Goal: Task Accomplishment & Management: Use online tool/utility

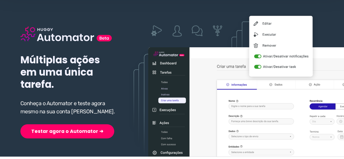
scroll to position [81, 0]
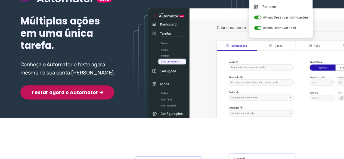
click at [61, 94] on button "Testar agora o Automator ➜" at bounding box center [67, 92] width 94 height 14
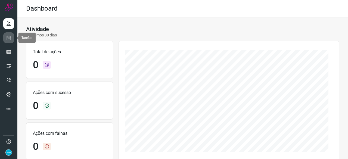
click at [9, 36] on icon at bounding box center [9, 37] width 6 height 5
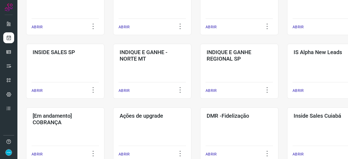
scroll to position [244, 0]
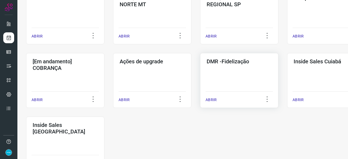
click at [215, 99] on p "ABRIR" at bounding box center [210, 100] width 11 height 6
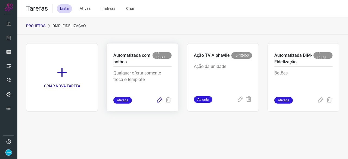
click at [158, 100] on icon at bounding box center [159, 100] width 7 height 7
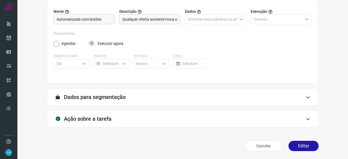
scroll to position [53, 0]
click at [303, 146] on button "Editar" at bounding box center [303, 146] width 30 height 10
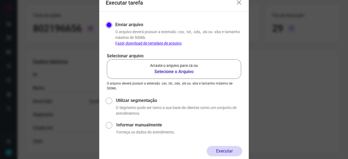
click at [165, 71] on b "Selecione o Arquivo" at bounding box center [174, 71] width 48 height 7
click at [0, 0] on input "Arraste o arquivo para cá ou Selecione o Arquivo" at bounding box center [0, 0] width 0 height 0
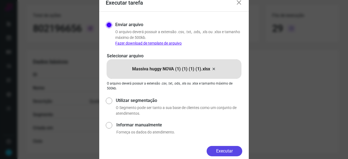
click at [234, 152] on button "Executar" at bounding box center [224, 151] width 36 height 10
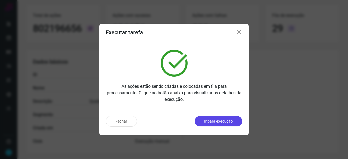
click at [212, 122] on p "Ir para execução" at bounding box center [218, 121] width 29 height 6
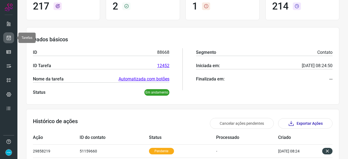
click at [9, 37] on icon at bounding box center [9, 37] width 6 height 5
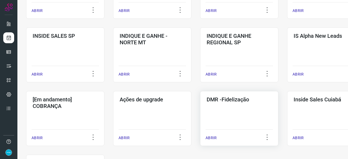
click at [211, 138] on p "ABRIR" at bounding box center [210, 138] width 11 height 6
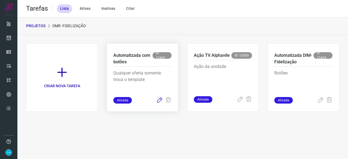
click at [160, 98] on icon at bounding box center [159, 100] width 7 height 7
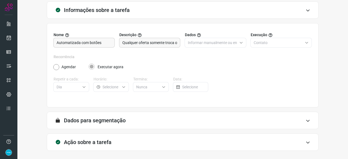
scroll to position [53, 0]
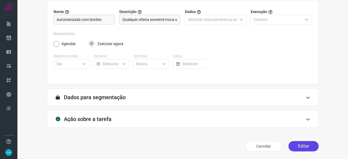
click at [306, 143] on button "Editar" at bounding box center [303, 146] width 30 height 10
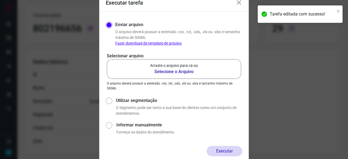
click at [173, 71] on b "Selecione o Arquivo" at bounding box center [174, 71] width 48 height 7
click at [0, 0] on input "Arraste o arquivo para cá ou Selecione o Arquivo" at bounding box center [0, 0] width 0 height 0
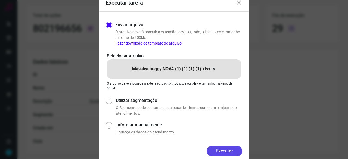
click at [226, 152] on button "Executar" at bounding box center [224, 151] width 36 height 10
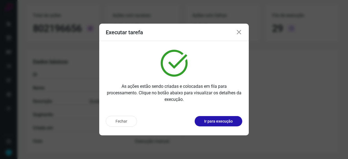
click at [222, 121] on p "Ir para execução" at bounding box center [218, 121] width 29 height 6
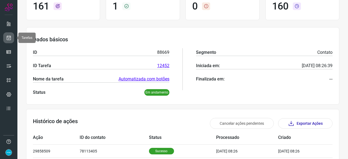
click at [11, 37] on icon at bounding box center [9, 37] width 6 height 5
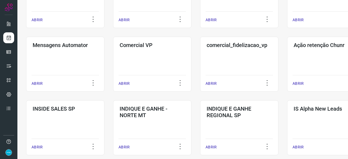
scroll to position [206, 0]
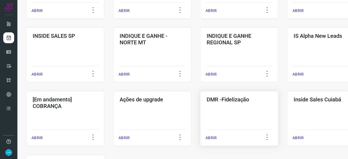
click at [212, 137] on p "ABRIR" at bounding box center [210, 138] width 11 height 6
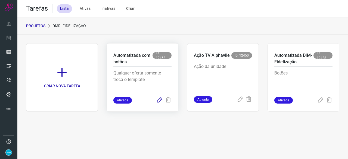
click at [160, 98] on icon at bounding box center [159, 100] width 7 height 7
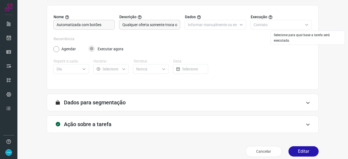
scroll to position [53, 0]
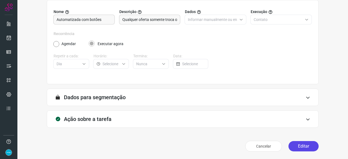
click at [294, 147] on button "Editar" at bounding box center [303, 146] width 30 height 10
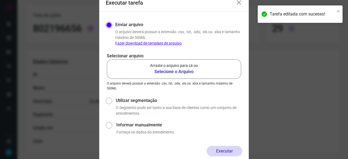
click at [167, 72] on b "Selecione o Arquivo" at bounding box center [174, 71] width 48 height 7
click at [0, 0] on input "Arraste o arquivo para cá ou Selecione o Arquivo" at bounding box center [0, 0] width 0 height 0
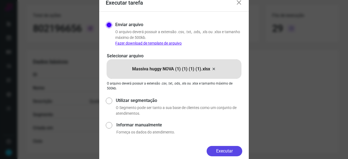
click at [226, 149] on button "Executar" at bounding box center [224, 151] width 36 height 10
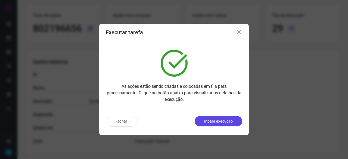
click at [220, 122] on p "Ir para execução" at bounding box center [218, 121] width 29 height 6
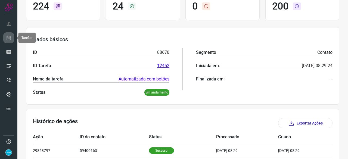
click at [8, 38] on icon at bounding box center [9, 37] width 6 height 5
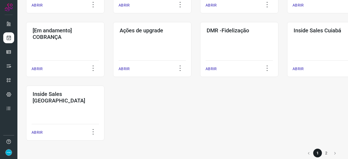
scroll to position [284, 0]
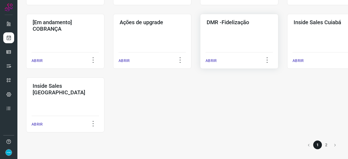
click at [211, 58] on p "ABRIR" at bounding box center [210, 61] width 11 height 6
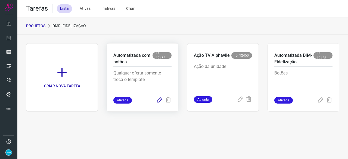
click at [159, 100] on icon at bounding box center [159, 100] width 7 height 7
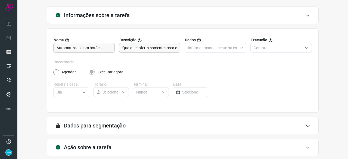
scroll to position [53, 0]
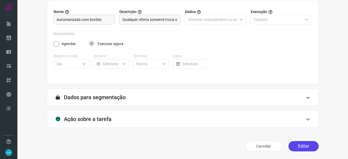
click at [304, 144] on button "Editar" at bounding box center [303, 146] width 30 height 10
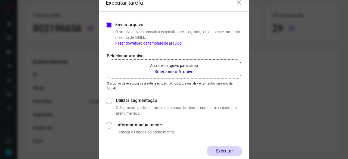
click at [161, 71] on b "Selecione o Arquivo" at bounding box center [174, 71] width 48 height 7
click at [0, 0] on input "Arraste o arquivo para cá ou Selecione o Arquivo" at bounding box center [0, 0] width 0 height 0
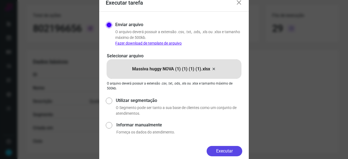
click at [231, 151] on button "Executar" at bounding box center [224, 151] width 36 height 10
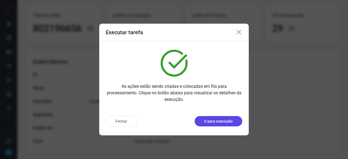
click at [207, 119] on p "Ir para execução" at bounding box center [218, 121] width 29 height 6
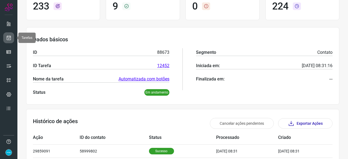
click at [9, 36] on icon at bounding box center [9, 37] width 6 height 5
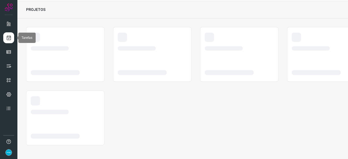
scroll to position [16, 0]
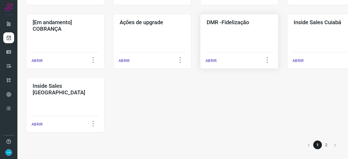
click at [214, 61] on p "ABRIR" at bounding box center [210, 61] width 11 height 6
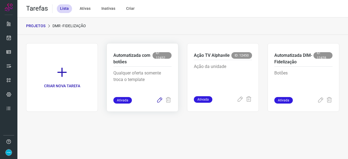
click at [159, 100] on icon at bounding box center [159, 100] width 7 height 7
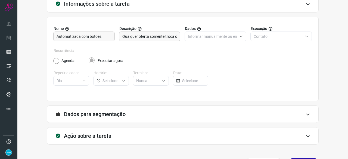
scroll to position [53, 0]
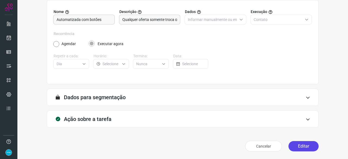
click at [303, 146] on button "Editar" at bounding box center [303, 146] width 30 height 10
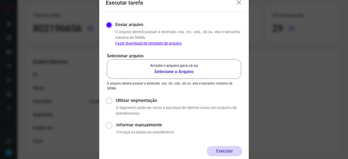
click at [163, 72] on b "Selecione o Arquivo" at bounding box center [174, 71] width 48 height 7
click at [0, 0] on input "Arraste o arquivo para cá ou Selecione o Arquivo" at bounding box center [0, 0] width 0 height 0
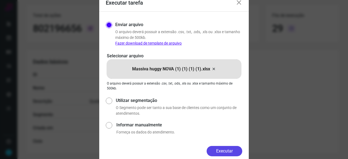
click at [231, 147] on button "Executar" at bounding box center [224, 151] width 36 height 10
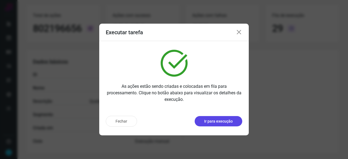
click at [219, 124] on button "Ir para execução" at bounding box center [218, 121] width 48 height 10
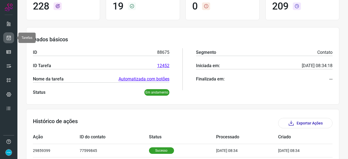
click at [8, 39] on icon at bounding box center [9, 37] width 6 height 5
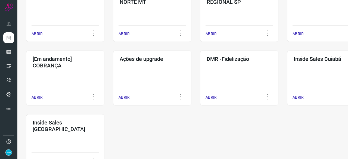
scroll to position [284, 0]
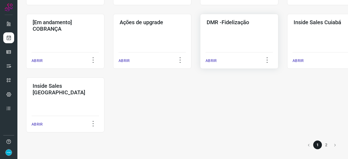
click at [213, 62] on p "ABRIR" at bounding box center [210, 61] width 11 height 6
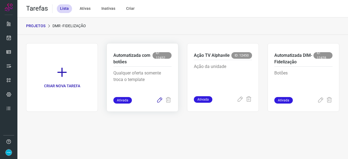
click at [159, 99] on icon at bounding box center [159, 100] width 7 height 7
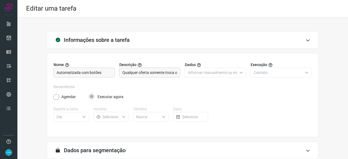
scroll to position [53, 0]
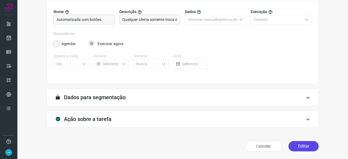
click at [303, 143] on button "Editar" at bounding box center [303, 146] width 30 height 10
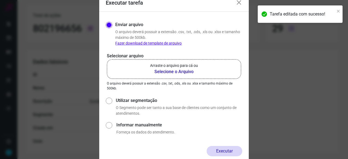
click at [173, 71] on b "Selecione o Arquivo" at bounding box center [174, 71] width 48 height 7
click at [0, 0] on input "Arraste o arquivo para cá ou Selecione o Arquivo" at bounding box center [0, 0] width 0 height 0
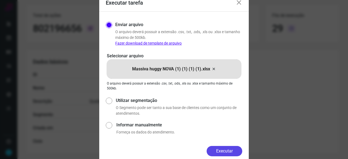
click at [234, 152] on button "Executar" at bounding box center [224, 151] width 36 height 10
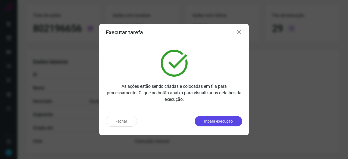
click at [212, 119] on p "Ir para execução" at bounding box center [218, 121] width 29 height 6
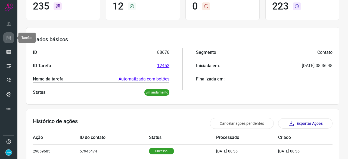
click at [9, 36] on icon at bounding box center [9, 37] width 6 height 5
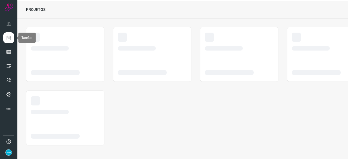
scroll to position [16, 0]
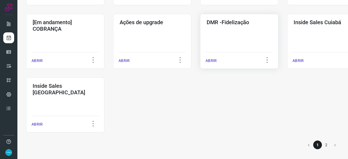
click at [213, 59] on p "ABRIR" at bounding box center [210, 61] width 11 height 6
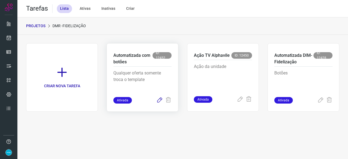
click at [159, 100] on icon at bounding box center [159, 100] width 7 height 7
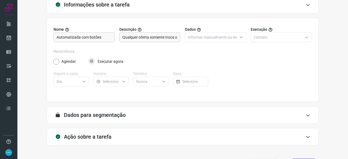
scroll to position [53, 0]
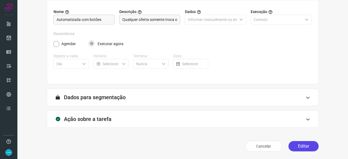
click at [294, 149] on button "Editar" at bounding box center [303, 146] width 30 height 10
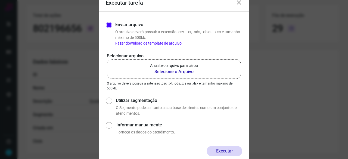
click at [173, 71] on b "Selecione o Arquivo" at bounding box center [174, 71] width 48 height 7
click at [0, 0] on input "Arraste o arquivo para cá ou Selecione o Arquivo" at bounding box center [0, 0] width 0 height 0
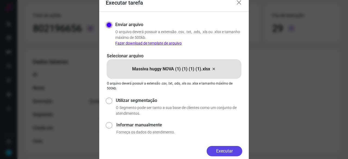
click at [234, 148] on button "Executar" at bounding box center [224, 151] width 36 height 10
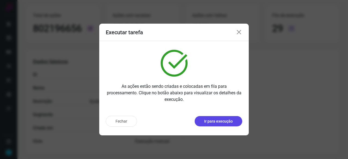
click at [217, 121] on p "Ir para execução" at bounding box center [218, 121] width 29 height 6
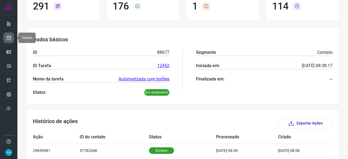
click at [8, 36] on icon at bounding box center [9, 37] width 6 height 5
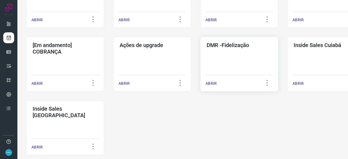
click at [213, 81] on p "ABRIR" at bounding box center [210, 84] width 11 height 6
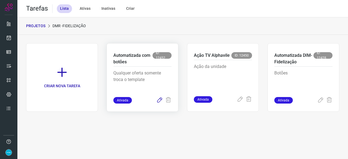
click at [159, 100] on icon at bounding box center [159, 100] width 7 height 7
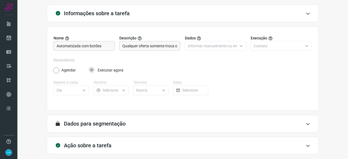
scroll to position [53, 0]
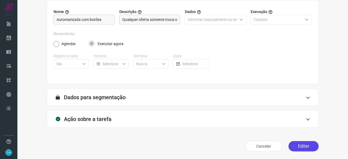
click at [305, 147] on button "Editar" at bounding box center [303, 146] width 30 height 10
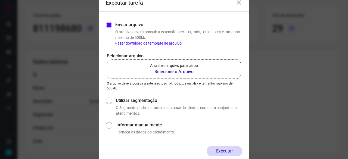
click at [176, 71] on b "Selecione o Arquivo" at bounding box center [174, 71] width 48 height 7
click at [0, 0] on input "Arraste o arquivo para cá ou Selecione o Arquivo" at bounding box center [0, 0] width 0 height 0
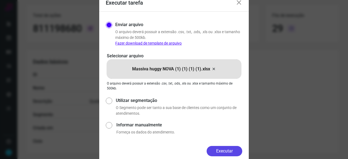
click at [223, 153] on button "Executar" at bounding box center [224, 151] width 36 height 10
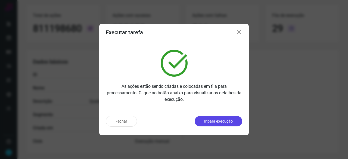
click at [206, 124] on p "Ir para execução" at bounding box center [218, 121] width 29 height 6
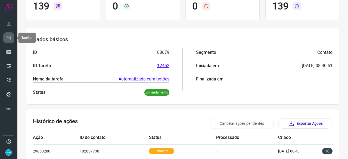
click at [11, 38] on icon at bounding box center [9, 37] width 6 height 5
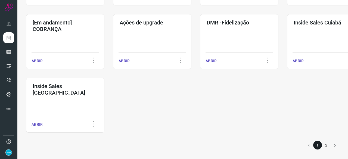
scroll to position [284, 0]
click at [209, 61] on p "ABRIR" at bounding box center [210, 61] width 11 height 6
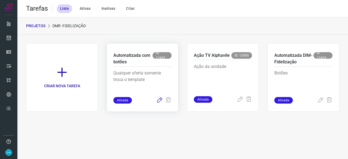
click at [158, 100] on icon at bounding box center [159, 100] width 7 height 7
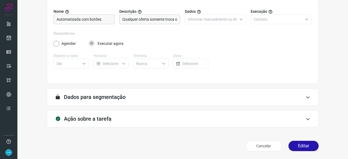
scroll to position [53, 0]
click at [306, 147] on button "Editar" at bounding box center [303, 146] width 30 height 10
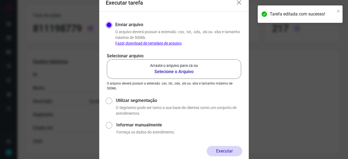
click at [188, 71] on b "Selecione o Arquivo" at bounding box center [174, 71] width 48 height 7
click at [0, 0] on input "Arraste o arquivo para cá ou Selecione o Arquivo" at bounding box center [0, 0] width 0 height 0
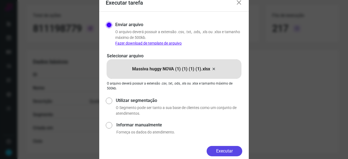
click at [227, 151] on button "Executar" at bounding box center [224, 151] width 36 height 10
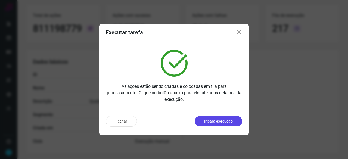
click at [219, 123] on p "Ir para execução" at bounding box center [218, 121] width 29 height 6
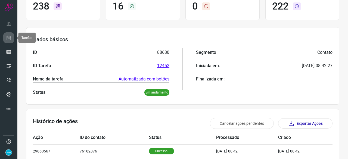
click at [11, 35] on link at bounding box center [8, 37] width 11 height 11
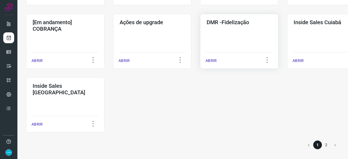
click at [212, 58] on p "ABRIR" at bounding box center [210, 61] width 11 height 6
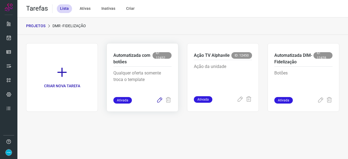
click at [158, 101] on icon at bounding box center [159, 100] width 7 height 7
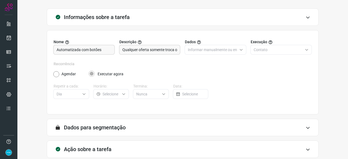
scroll to position [53, 0]
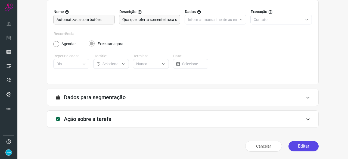
click at [297, 146] on button "Editar" at bounding box center [303, 146] width 30 height 10
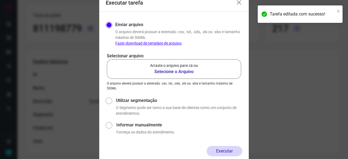
click at [171, 71] on b "Selecione o Arquivo" at bounding box center [174, 71] width 48 height 7
click at [0, 0] on input "Arraste o arquivo para cá ou Selecione o Arquivo" at bounding box center [0, 0] width 0 height 0
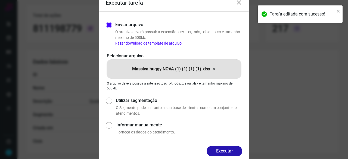
click at [228, 149] on button "Executar" at bounding box center [224, 151] width 36 height 10
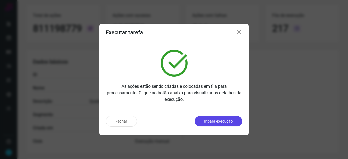
click at [221, 121] on p "Ir para execução" at bounding box center [218, 121] width 29 height 6
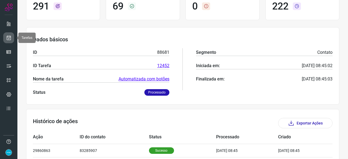
click at [10, 36] on icon at bounding box center [9, 37] width 6 height 5
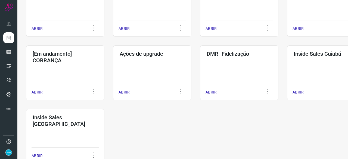
scroll to position [261, 0]
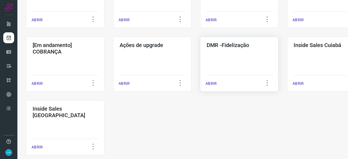
click at [215, 79] on div "ABRIR" at bounding box center [238, 82] width 67 height 14
click at [212, 83] on p "ABRIR" at bounding box center [210, 84] width 11 height 6
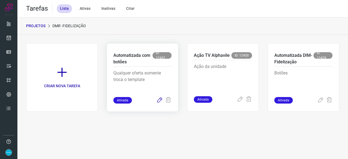
click at [159, 101] on icon at bounding box center [159, 100] width 7 height 7
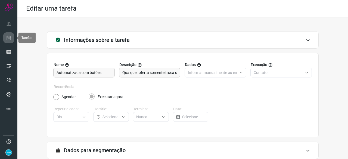
click at [8, 39] on icon at bounding box center [9, 37] width 6 height 5
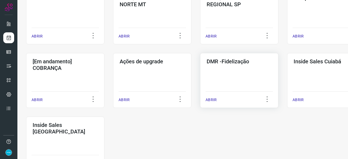
click at [208, 100] on p "ABRIR" at bounding box center [210, 100] width 11 height 6
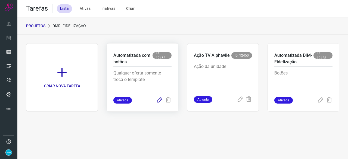
click at [159, 99] on icon at bounding box center [159, 100] width 7 height 7
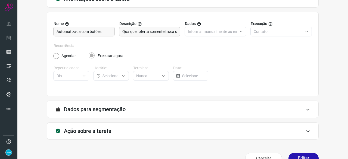
scroll to position [53, 0]
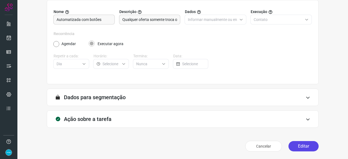
click at [303, 146] on button "Editar" at bounding box center [303, 146] width 30 height 10
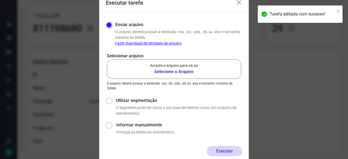
click at [166, 71] on b "Selecione o Arquivo" at bounding box center [174, 71] width 48 height 7
click at [0, 0] on input "Arraste o arquivo para cá ou Selecione o Arquivo" at bounding box center [0, 0] width 0 height 0
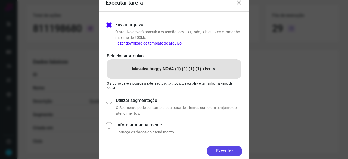
click at [228, 152] on button "Executar" at bounding box center [224, 151] width 36 height 10
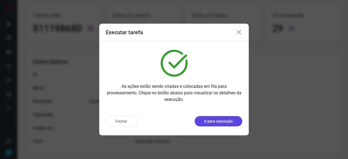
click at [218, 121] on p "Ir para execução" at bounding box center [218, 121] width 29 height 6
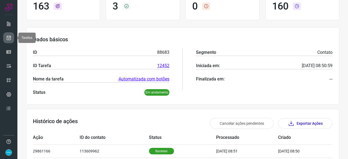
click at [11, 37] on link at bounding box center [8, 37] width 11 height 11
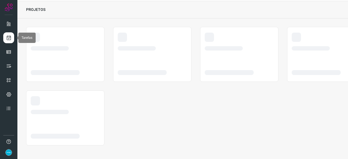
scroll to position [16, 0]
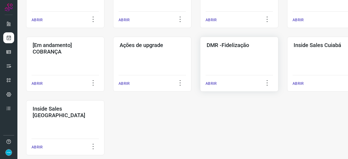
click at [210, 83] on p "ABRIR" at bounding box center [210, 84] width 11 height 6
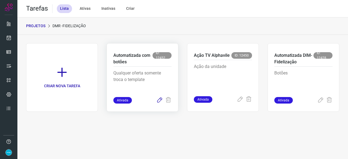
click at [162, 100] on icon at bounding box center [159, 100] width 7 height 7
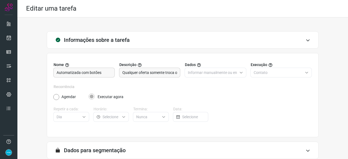
scroll to position [53, 0]
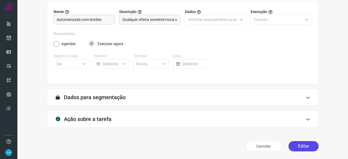
click at [297, 146] on button "Editar" at bounding box center [303, 146] width 30 height 10
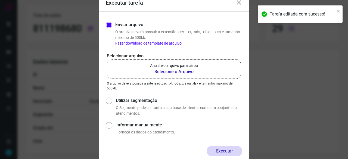
click at [179, 71] on b "Selecione o Arquivo" at bounding box center [174, 71] width 48 height 7
click at [0, 0] on input "Arraste o arquivo para cá ou Selecione o Arquivo" at bounding box center [0, 0] width 0 height 0
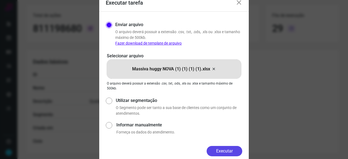
click at [222, 150] on button "Executar" at bounding box center [224, 151] width 36 height 10
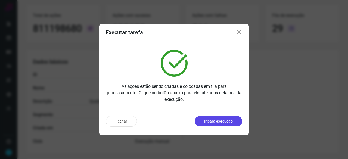
click at [209, 122] on p "Ir para execução" at bounding box center [218, 121] width 29 height 6
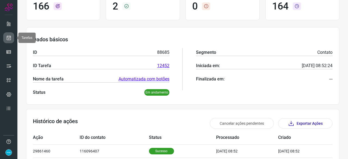
click at [9, 36] on icon at bounding box center [9, 37] width 6 height 5
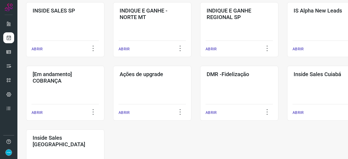
scroll to position [284, 0]
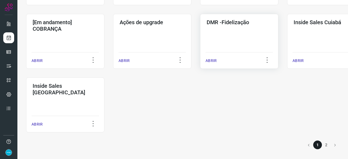
click at [212, 59] on p "ABRIR" at bounding box center [210, 61] width 11 height 6
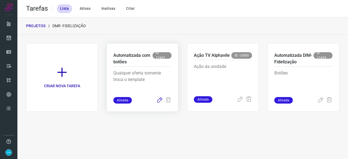
click at [160, 99] on icon at bounding box center [159, 100] width 7 height 7
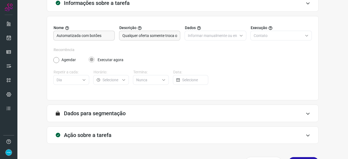
scroll to position [53, 0]
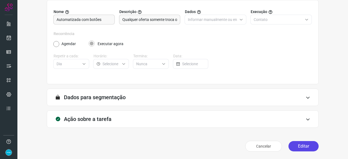
click at [296, 148] on button "Editar" at bounding box center [303, 146] width 30 height 10
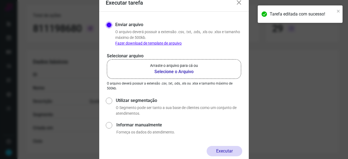
click at [172, 71] on b "Selecione o Arquivo" at bounding box center [174, 71] width 48 height 7
click at [0, 0] on input "Arraste o arquivo para cá ou Selecione o Arquivo" at bounding box center [0, 0] width 0 height 0
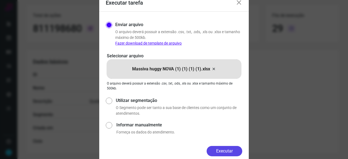
click at [234, 149] on button "Executar" at bounding box center [224, 151] width 36 height 10
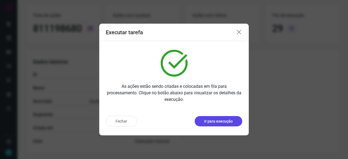
click at [210, 121] on p "Ir para execução" at bounding box center [218, 121] width 29 height 6
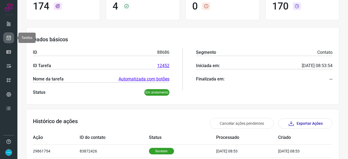
click at [10, 35] on icon at bounding box center [9, 37] width 6 height 5
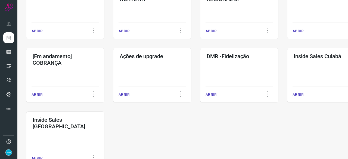
scroll to position [261, 0]
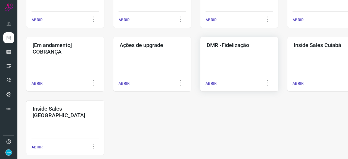
click at [212, 85] on p "ABRIR" at bounding box center [210, 84] width 11 height 6
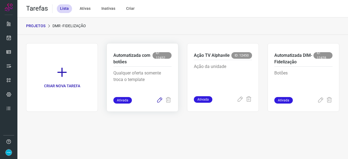
click at [159, 99] on icon at bounding box center [159, 100] width 7 height 7
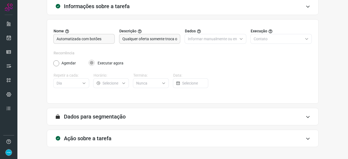
scroll to position [53, 0]
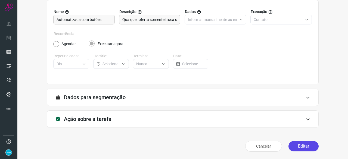
click at [304, 149] on button "Editar" at bounding box center [303, 146] width 30 height 10
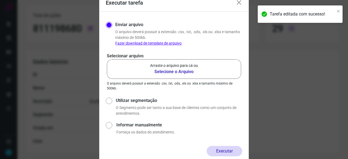
click at [161, 71] on b "Selecione o Arquivo" at bounding box center [174, 71] width 48 height 7
click at [0, 0] on input "Arraste o arquivo para cá ou Selecione o Arquivo" at bounding box center [0, 0] width 0 height 0
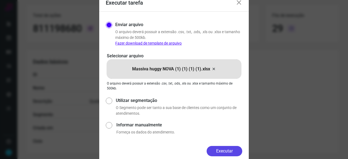
click at [224, 151] on button "Executar" at bounding box center [224, 151] width 36 height 10
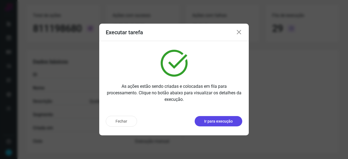
click at [217, 121] on p "Ir para execução" at bounding box center [218, 121] width 29 height 6
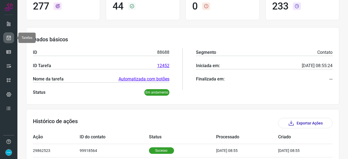
click at [7, 36] on icon at bounding box center [9, 37] width 6 height 5
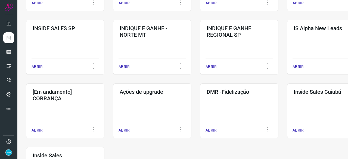
scroll to position [234, 0]
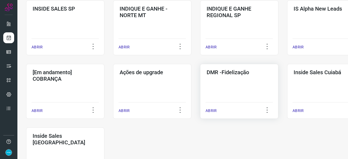
click at [213, 110] on p "ABRIR" at bounding box center [210, 111] width 11 height 6
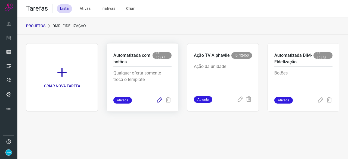
click at [158, 100] on icon at bounding box center [159, 100] width 7 height 7
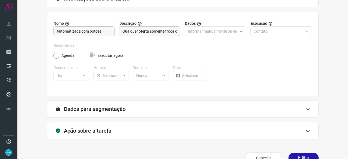
scroll to position [53, 0]
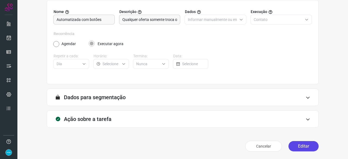
click at [300, 146] on button "Editar" at bounding box center [303, 146] width 30 height 10
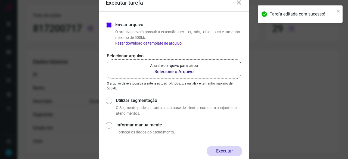
click at [160, 73] on b "Selecione o Arquivo" at bounding box center [174, 71] width 48 height 7
click at [0, 0] on input "Arraste o arquivo para cá ou Selecione o Arquivo" at bounding box center [0, 0] width 0 height 0
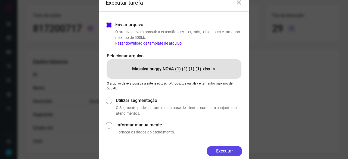
click at [230, 153] on button "Executar" at bounding box center [224, 151] width 36 height 10
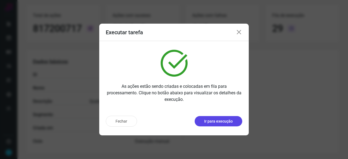
click at [209, 121] on p "Ir para execução" at bounding box center [218, 121] width 29 height 6
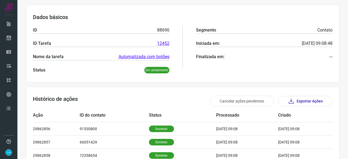
scroll to position [26, 0]
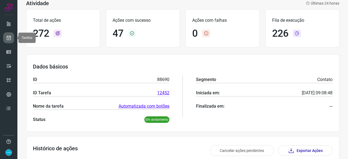
click at [8, 38] on icon at bounding box center [9, 37] width 6 height 5
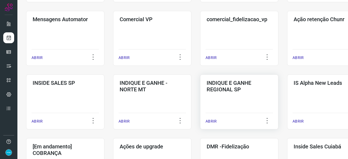
scroll to position [206, 0]
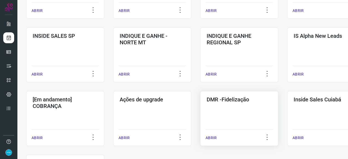
click at [213, 138] on p "ABRIR" at bounding box center [210, 138] width 11 height 6
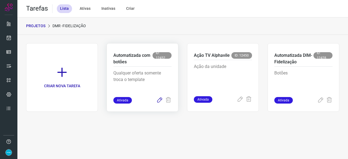
click at [160, 99] on icon at bounding box center [159, 100] width 7 height 7
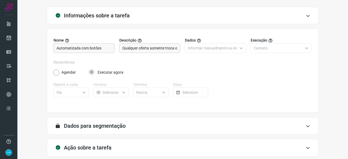
scroll to position [53, 0]
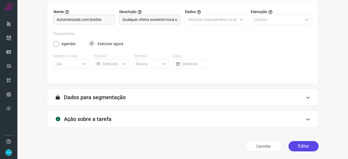
click at [291, 144] on button "Editar" at bounding box center [303, 146] width 30 height 10
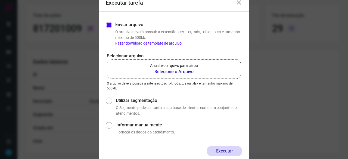
click at [166, 73] on b "Selecione o Arquivo" at bounding box center [174, 71] width 48 height 7
click at [0, 0] on input "Arraste o arquivo para cá ou Selecione o Arquivo" at bounding box center [0, 0] width 0 height 0
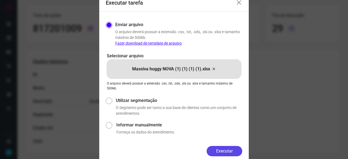
click at [222, 150] on button "Executar" at bounding box center [224, 151] width 36 height 10
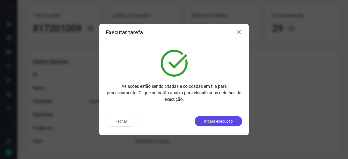
click at [207, 122] on p "Ir para execução" at bounding box center [218, 121] width 29 height 6
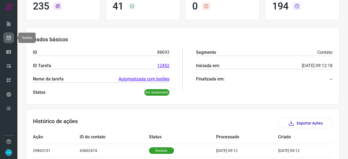
click at [8, 39] on icon at bounding box center [9, 37] width 6 height 5
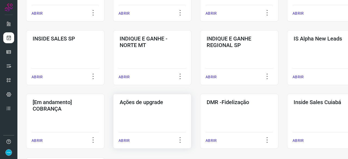
scroll to position [234, 0]
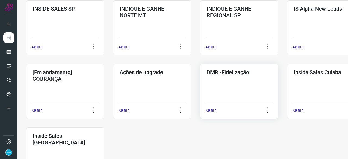
click at [216, 112] on div "ABRIR" at bounding box center [238, 109] width 67 height 14
click at [212, 111] on p "ABRIR" at bounding box center [210, 111] width 11 height 6
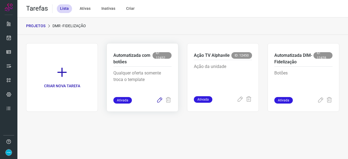
click at [159, 101] on icon at bounding box center [159, 100] width 7 height 7
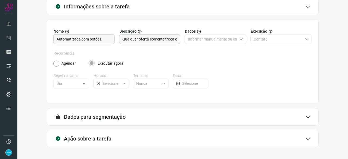
scroll to position [53, 0]
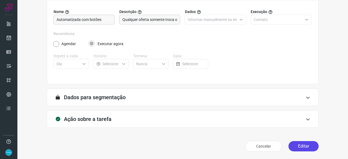
click at [304, 147] on button "Editar" at bounding box center [303, 146] width 30 height 10
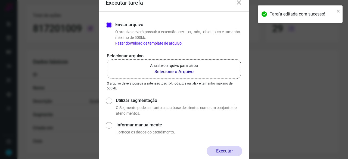
click at [159, 73] on b "Selecione o Arquivo" at bounding box center [174, 71] width 48 height 7
click at [0, 0] on input "Arraste o arquivo para cá ou Selecione o Arquivo" at bounding box center [0, 0] width 0 height 0
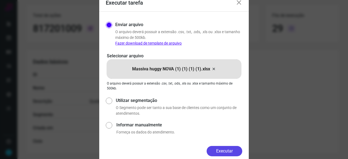
click at [238, 150] on button "Executar" at bounding box center [224, 151] width 36 height 10
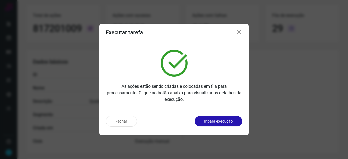
click at [220, 122] on p "Ir para execução" at bounding box center [218, 121] width 29 height 6
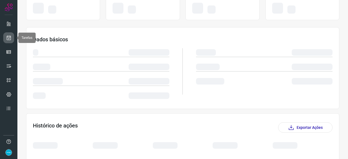
click at [7, 39] on icon at bounding box center [9, 37] width 6 height 5
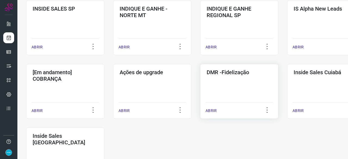
click at [214, 110] on p "ABRIR" at bounding box center [210, 111] width 11 height 6
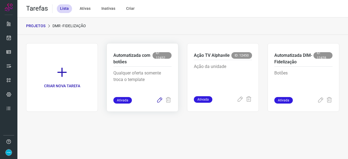
click at [159, 99] on icon at bounding box center [159, 100] width 7 height 7
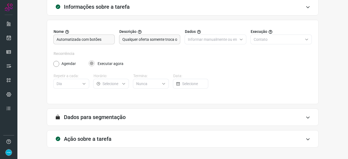
scroll to position [53, 0]
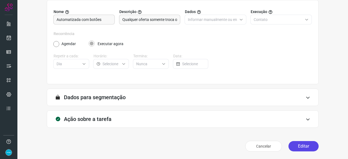
click at [295, 143] on button "Editar" at bounding box center [303, 146] width 30 height 10
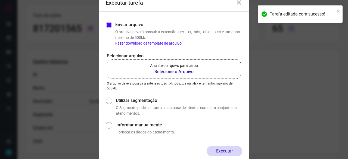
click at [160, 72] on b "Selecione o Arquivo" at bounding box center [174, 71] width 48 height 7
click at [0, 0] on input "Arraste o arquivo para cá ou Selecione o Arquivo" at bounding box center [0, 0] width 0 height 0
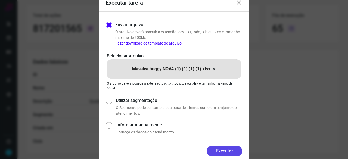
click at [228, 149] on button "Executar" at bounding box center [224, 151] width 36 height 10
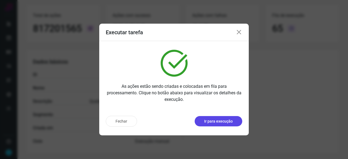
click at [220, 121] on p "Ir para execução" at bounding box center [218, 121] width 29 height 6
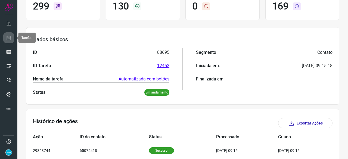
click at [10, 38] on icon at bounding box center [9, 37] width 6 height 5
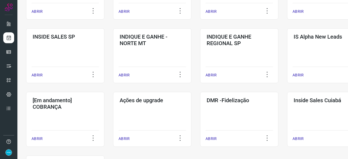
scroll to position [234, 0]
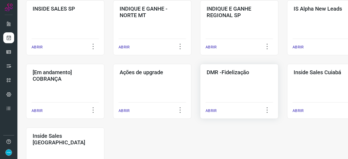
click at [212, 108] on p "ABRIR" at bounding box center [210, 111] width 11 height 6
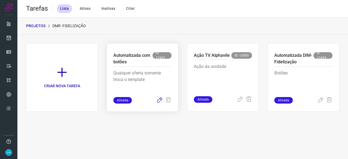
click at [160, 101] on icon at bounding box center [159, 100] width 7 height 7
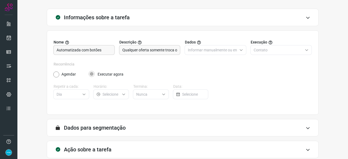
scroll to position [53, 0]
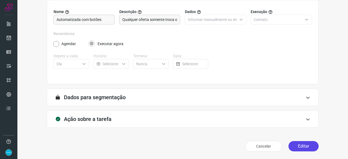
click at [298, 143] on button "Editar" at bounding box center [303, 146] width 30 height 10
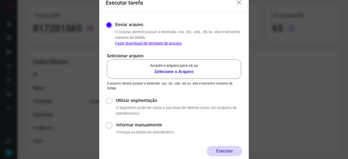
click at [163, 71] on b "Selecione o Arquivo" at bounding box center [174, 71] width 48 height 7
click at [0, 0] on input "Arraste o arquivo para cá ou Selecione o Arquivo" at bounding box center [0, 0] width 0 height 0
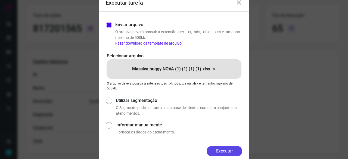
click at [229, 149] on button "Executar" at bounding box center [224, 151] width 36 height 10
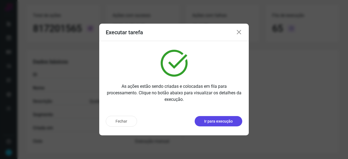
click at [216, 124] on button "Ir para execução" at bounding box center [218, 121] width 48 height 10
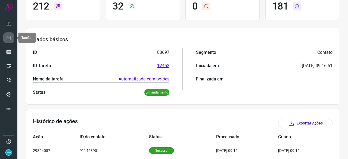
click at [11, 36] on link at bounding box center [8, 37] width 11 height 11
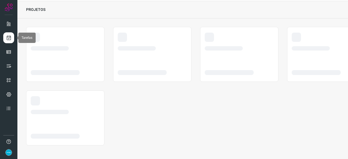
scroll to position [16, 0]
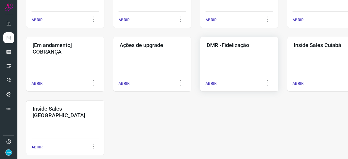
click at [208, 84] on p "ABRIR" at bounding box center [210, 84] width 11 height 6
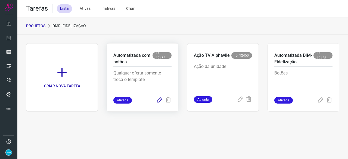
click at [159, 100] on icon at bounding box center [159, 100] width 7 height 7
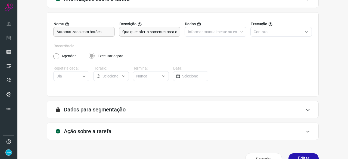
scroll to position [53, 0]
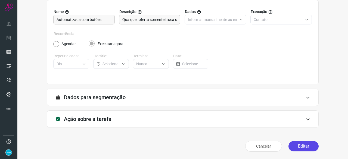
click at [299, 147] on button "Editar" at bounding box center [303, 146] width 30 height 10
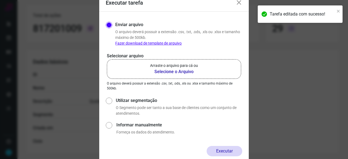
click at [169, 73] on b "Selecione o Arquivo" at bounding box center [174, 71] width 48 height 7
click at [0, 0] on input "Arraste o arquivo para cá ou Selecione o Arquivo" at bounding box center [0, 0] width 0 height 0
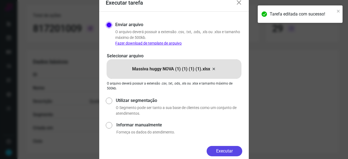
click at [225, 153] on button "Executar" at bounding box center [224, 151] width 36 height 10
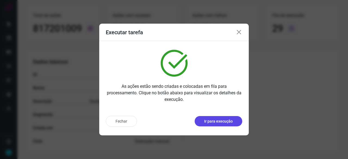
click at [215, 120] on p "Ir para execução" at bounding box center [218, 121] width 29 height 6
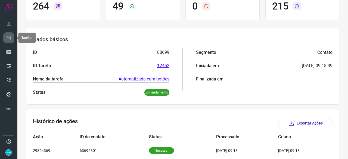
click at [9, 36] on icon at bounding box center [9, 37] width 6 height 5
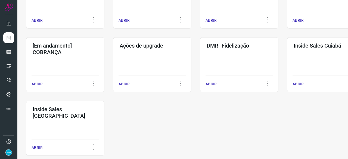
scroll to position [261, 0]
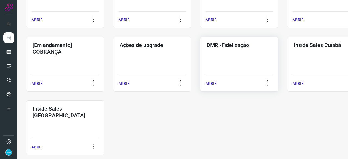
click at [214, 83] on p "ABRIR" at bounding box center [210, 84] width 11 height 6
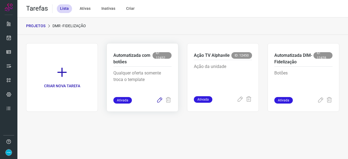
click at [161, 99] on icon at bounding box center [159, 100] width 7 height 7
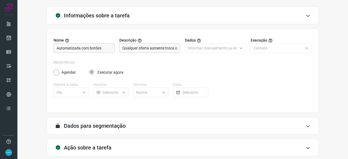
scroll to position [53, 0]
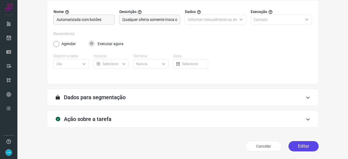
click at [293, 149] on button "Editar" at bounding box center [303, 146] width 30 height 10
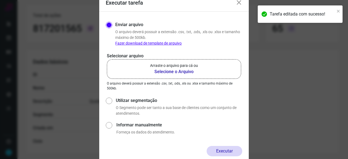
click at [160, 71] on b "Selecione o Arquivo" at bounding box center [174, 71] width 48 height 7
click at [0, 0] on input "Arraste o arquivo para cá ou Selecione o Arquivo" at bounding box center [0, 0] width 0 height 0
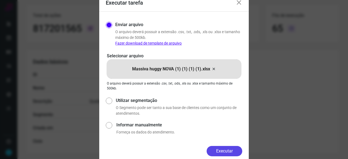
click at [227, 149] on button "Executar" at bounding box center [224, 151] width 36 height 10
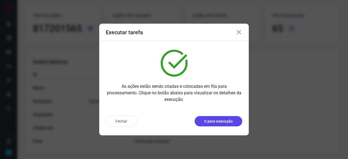
click at [210, 120] on p "Ir para execução" at bounding box center [218, 121] width 29 height 6
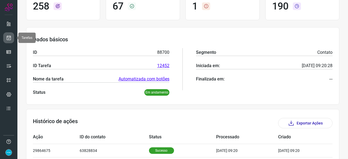
click at [11, 36] on icon at bounding box center [9, 37] width 6 height 5
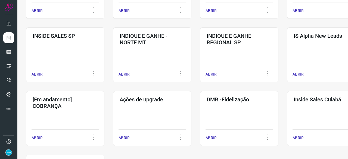
scroll to position [234, 0]
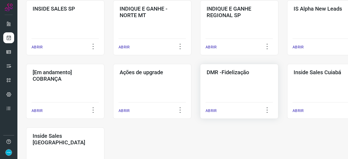
click at [210, 109] on p "ABRIR" at bounding box center [210, 111] width 11 height 6
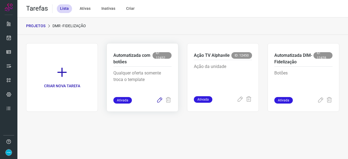
click at [160, 99] on icon at bounding box center [159, 100] width 7 height 7
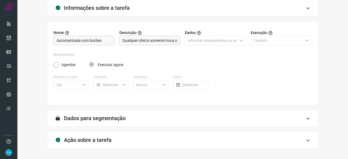
scroll to position [53, 0]
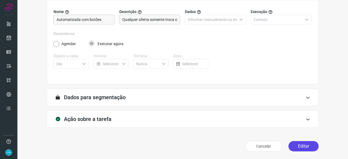
click at [293, 144] on button "Editar" at bounding box center [303, 146] width 30 height 10
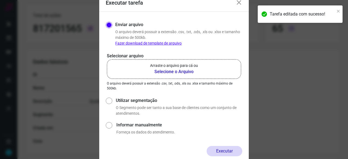
click at [161, 72] on b "Selecione o Arquivo" at bounding box center [174, 71] width 48 height 7
click at [0, 0] on input "Arraste o arquivo para cá ou Selecione o Arquivo" at bounding box center [0, 0] width 0 height 0
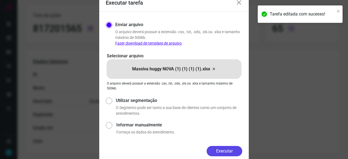
click at [235, 149] on button "Executar" at bounding box center [224, 151] width 36 height 10
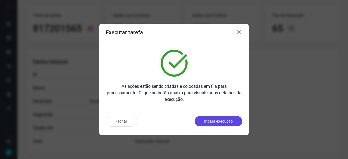
click at [205, 120] on p "Ir para execução" at bounding box center [218, 121] width 29 height 6
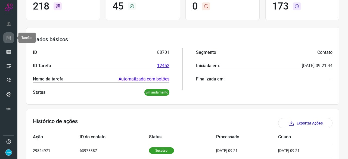
click at [9, 35] on icon at bounding box center [9, 37] width 6 height 5
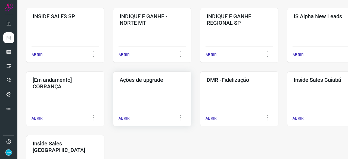
scroll to position [261, 0]
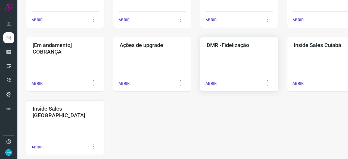
click at [212, 84] on p "ABRIR" at bounding box center [210, 84] width 11 height 6
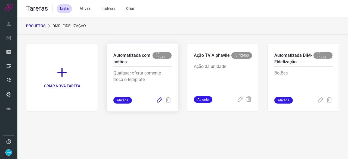
click at [159, 99] on icon at bounding box center [159, 100] width 7 height 7
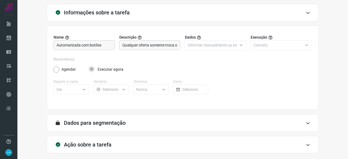
scroll to position [53, 0]
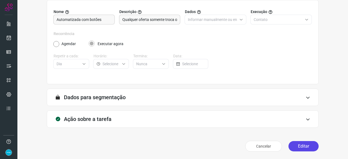
click at [298, 144] on button "Editar" at bounding box center [303, 146] width 30 height 10
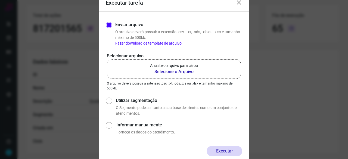
click at [169, 72] on b "Selecione o Arquivo" at bounding box center [174, 71] width 48 height 7
click at [0, 0] on input "Arraste o arquivo para cá ou Selecione o Arquivo" at bounding box center [0, 0] width 0 height 0
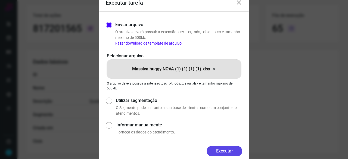
click at [234, 150] on button "Executar" at bounding box center [224, 151] width 36 height 10
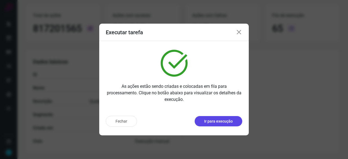
click at [216, 121] on p "Ir para execução" at bounding box center [218, 121] width 29 height 6
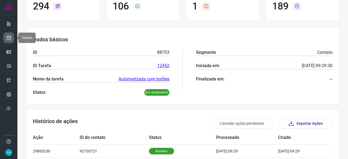
click at [10, 38] on icon at bounding box center [9, 37] width 6 height 5
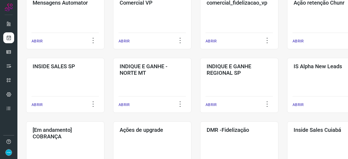
scroll to position [234, 0]
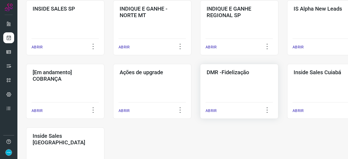
click at [210, 111] on p "ABRIR" at bounding box center [210, 111] width 11 height 6
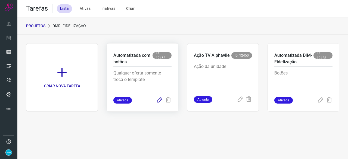
click at [159, 98] on icon at bounding box center [159, 100] width 7 height 7
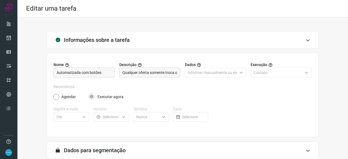
scroll to position [53, 0]
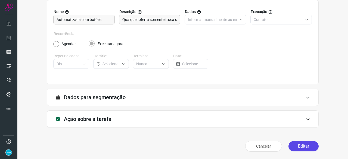
click at [301, 148] on button "Editar" at bounding box center [303, 146] width 30 height 10
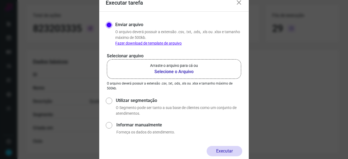
click at [171, 72] on b "Selecione o Arquivo" at bounding box center [174, 71] width 48 height 7
click at [0, 0] on input "Arraste o arquivo para cá ou Selecione o Arquivo" at bounding box center [0, 0] width 0 height 0
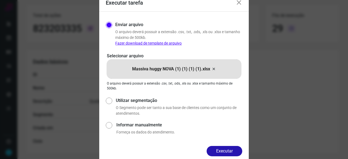
click at [215, 148] on button "Executar" at bounding box center [224, 151] width 36 height 10
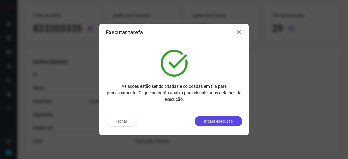
click at [210, 122] on p "Ir para execução" at bounding box center [218, 121] width 29 height 6
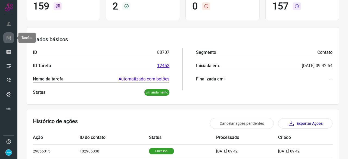
click at [7, 37] on icon at bounding box center [9, 37] width 6 height 5
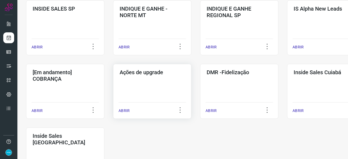
scroll to position [261, 0]
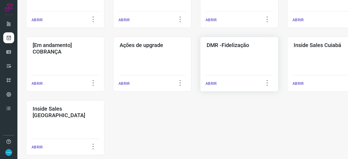
click at [212, 85] on p "ABRIR" at bounding box center [210, 84] width 11 height 6
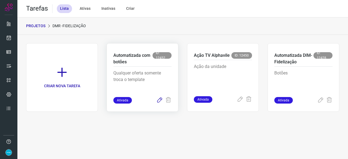
click at [160, 101] on icon at bounding box center [159, 100] width 7 height 7
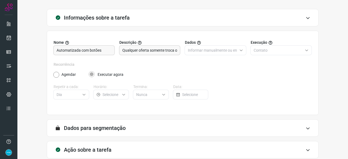
scroll to position [53, 0]
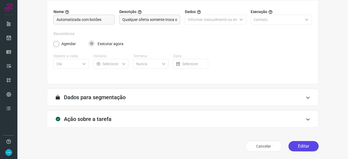
click at [306, 143] on button "Editar" at bounding box center [303, 146] width 30 height 10
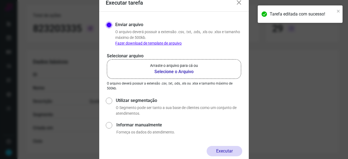
click at [163, 71] on b "Selecione o Arquivo" at bounding box center [174, 71] width 48 height 7
click at [0, 0] on input "Arraste o arquivo para cá ou Selecione o Arquivo" at bounding box center [0, 0] width 0 height 0
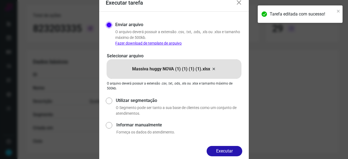
click at [227, 150] on button "Executar" at bounding box center [224, 151] width 36 height 10
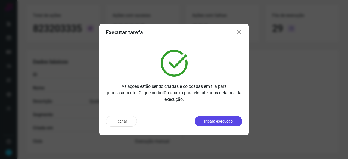
click at [211, 120] on p "Ir para execução" at bounding box center [218, 121] width 29 height 6
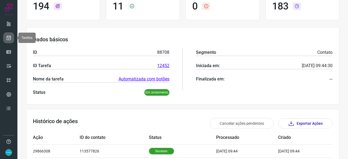
click at [6, 33] on link at bounding box center [8, 37] width 11 height 11
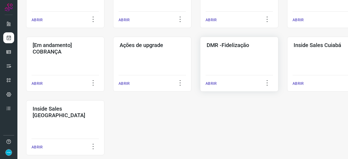
click at [215, 84] on p "ABRIR" at bounding box center [210, 84] width 11 height 6
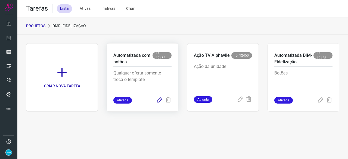
click at [160, 100] on icon at bounding box center [159, 100] width 7 height 7
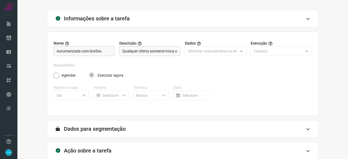
scroll to position [53, 0]
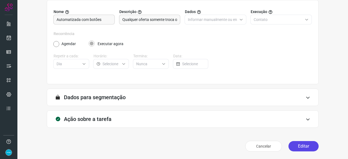
click at [293, 147] on button "Editar" at bounding box center [303, 146] width 30 height 10
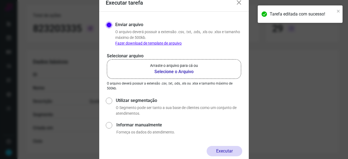
click at [169, 72] on b "Selecione o Arquivo" at bounding box center [174, 71] width 48 height 7
click at [0, 0] on input "Arraste o arquivo para cá ou Selecione o Arquivo" at bounding box center [0, 0] width 0 height 0
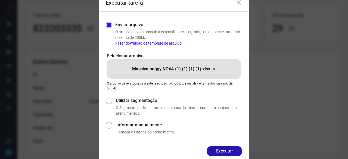
click at [222, 149] on button "Executar" at bounding box center [224, 151] width 36 height 10
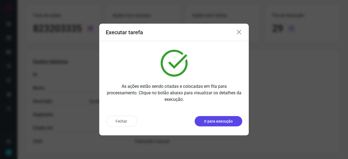
click at [212, 124] on button "Ir para execução" at bounding box center [218, 121] width 48 height 10
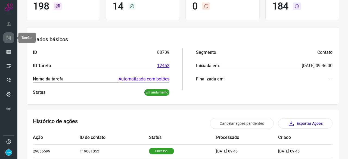
click at [8, 37] on icon at bounding box center [9, 37] width 6 height 5
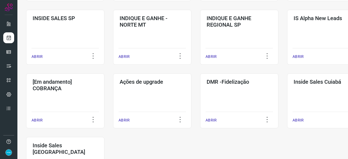
scroll to position [234, 0]
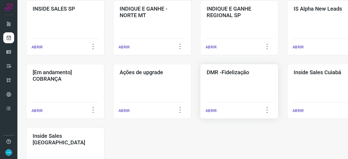
click at [216, 112] on div "ABRIR" at bounding box center [238, 109] width 67 height 14
click at [212, 111] on p "ABRIR" at bounding box center [210, 111] width 11 height 6
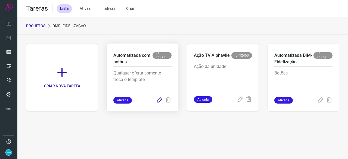
click at [160, 99] on icon at bounding box center [159, 100] width 7 height 7
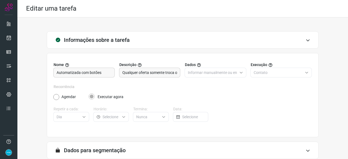
scroll to position [53, 0]
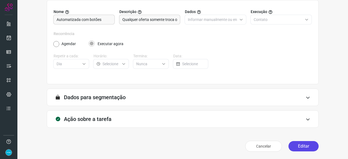
click at [296, 146] on button "Editar" at bounding box center [303, 146] width 30 height 10
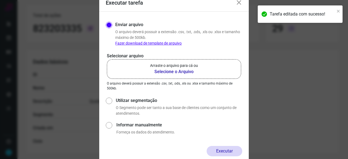
click at [160, 71] on b "Selecione o Arquivo" at bounding box center [174, 71] width 48 height 7
click at [0, 0] on input "Arraste o arquivo para cá ou Selecione o Arquivo" at bounding box center [0, 0] width 0 height 0
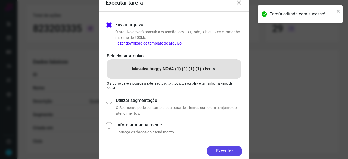
click at [229, 151] on button "Executar" at bounding box center [224, 151] width 36 height 10
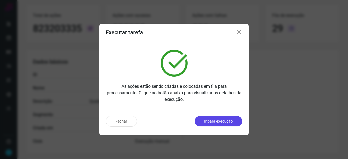
click at [214, 122] on p "Ir para execução" at bounding box center [218, 121] width 29 height 6
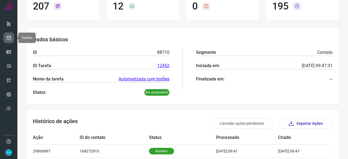
click at [11, 36] on link at bounding box center [8, 37] width 11 height 11
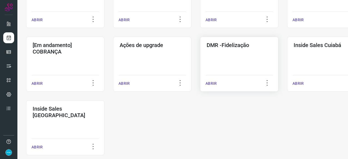
click at [210, 86] on p "ABRIR" at bounding box center [210, 84] width 11 height 6
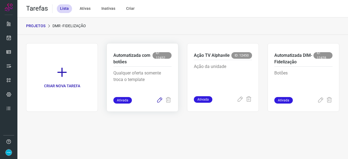
click at [162, 99] on icon at bounding box center [159, 100] width 7 height 7
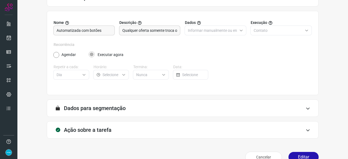
scroll to position [53, 0]
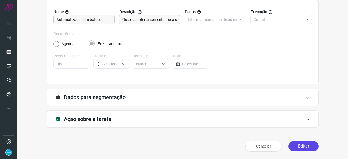
click at [302, 144] on button "Editar" at bounding box center [303, 146] width 30 height 10
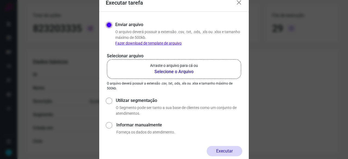
click at [173, 71] on b "Selecione o Arquivo" at bounding box center [174, 71] width 48 height 7
click at [0, 0] on input "Arraste o arquivo para cá ou Selecione o Arquivo" at bounding box center [0, 0] width 0 height 0
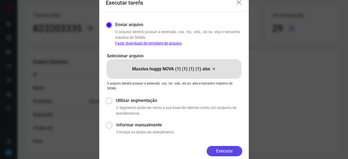
click at [222, 150] on button "Executar" at bounding box center [224, 151] width 36 height 10
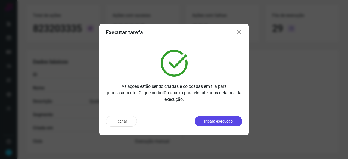
click at [222, 119] on p "Ir para execução" at bounding box center [218, 121] width 29 height 6
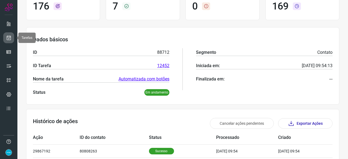
click at [9, 36] on icon at bounding box center [9, 37] width 6 height 5
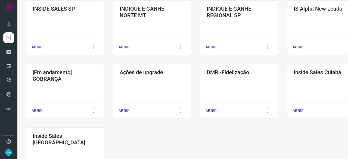
scroll to position [284, 0]
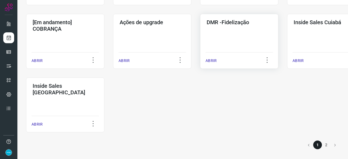
click at [215, 61] on p "ABRIR" at bounding box center [210, 61] width 11 height 6
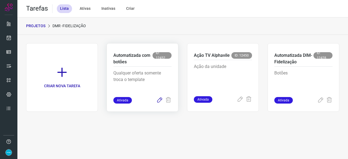
click at [159, 99] on icon at bounding box center [159, 100] width 7 height 7
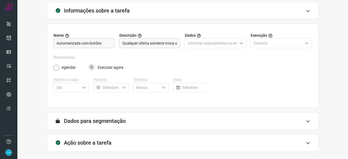
scroll to position [53, 0]
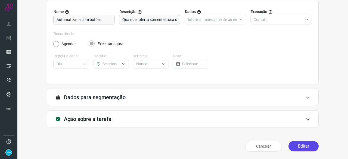
click at [295, 144] on button "Editar" at bounding box center [303, 146] width 30 height 10
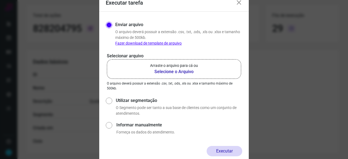
click at [178, 71] on b "Selecione o Arquivo" at bounding box center [174, 71] width 48 height 7
click at [0, 0] on input "Arraste o arquivo para cá ou Selecione o Arquivo" at bounding box center [0, 0] width 0 height 0
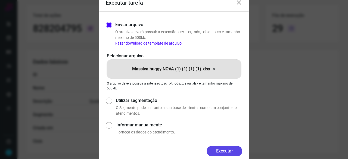
click at [231, 151] on button "Executar" at bounding box center [224, 151] width 36 height 10
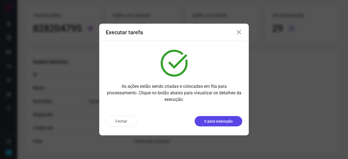
click at [217, 122] on p "Ir para execução" at bounding box center [218, 121] width 29 height 6
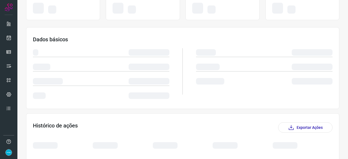
scroll to position [82, 0]
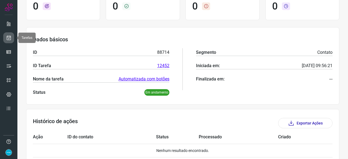
click at [10, 37] on icon at bounding box center [9, 37] width 6 height 5
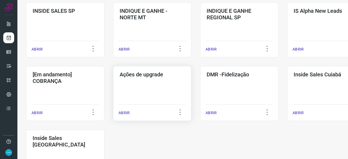
scroll to position [234, 0]
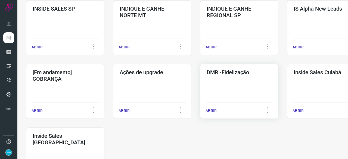
click at [208, 111] on p "ABRIR" at bounding box center [210, 111] width 11 height 6
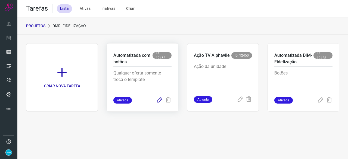
click at [159, 100] on icon at bounding box center [159, 100] width 7 height 7
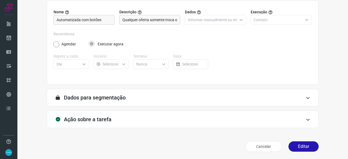
scroll to position [53, 0]
click at [304, 144] on button "Editar" at bounding box center [303, 146] width 30 height 10
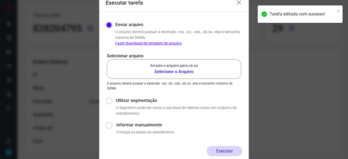
click at [158, 71] on b "Selecione o Arquivo" at bounding box center [174, 71] width 48 height 7
click at [0, 0] on input "Arraste o arquivo para cá ou Selecione o Arquivo" at bounding box center [0, 0] width 0 height 0
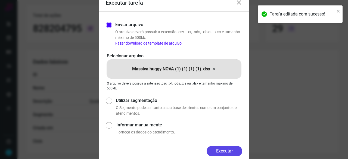
click at [225, 149] on button "Executar" at bounding box center [224, 151] width 36 height 10
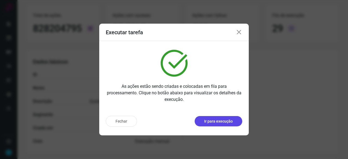
click at [216, 122] on p "Ir para execução" at bounding box center [218, 121] width 29 height 6
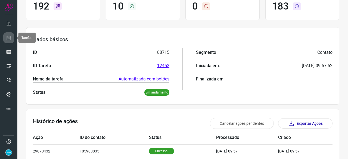
click at [10, 37] on icon at bounding box center [9, 37] width 6 height 5
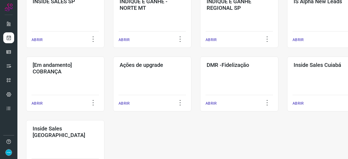
scroll to position [284, 0]
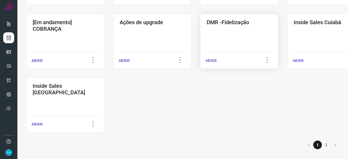
click at [209, 61] on p "ABRIR" at bounding box center [210, 61] width 11 height 6
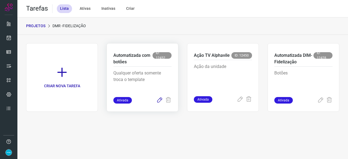
click at [158, 99] on icon at bounding box center [159, 100] width 7 height 7
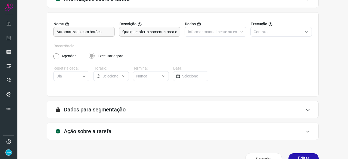
scroll to position [53, 0]
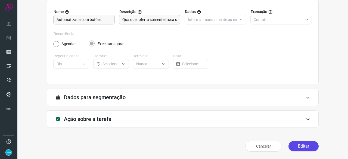
click at [303, 145] on button "Editar" at bounding box center [303, 146] width 30 height 10
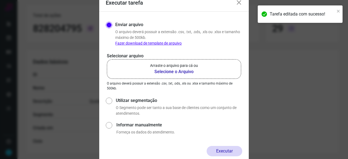
click at [183, 71] on b "Selecione o Arquivo" at bounding box center [174, 71] width 48 height 7
click at [0, 0] on input "Arraste o arquivo para cá ou Selecione o Arquivo" at bounding box center [0, 0] width 0 height 0
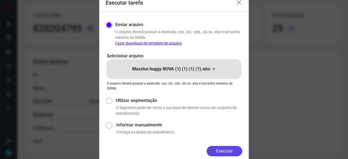
click at [223, 151] on button "Executar" at bounding box center [224, 151] width 36 height 10
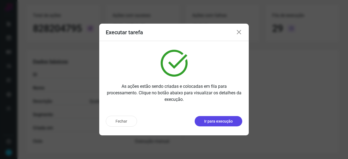
click at [216, 120] on p "Ir para execução" at bounding box center [218, 121] width 29 height 6
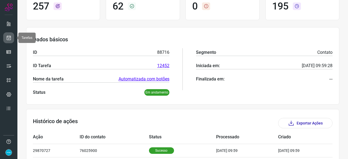
click at [10, 38] on icon at bounding box center [9, 37] width 6 height 5
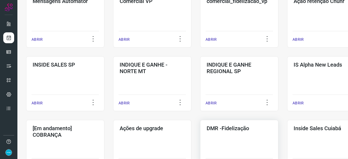
scroll to position [206, 0]
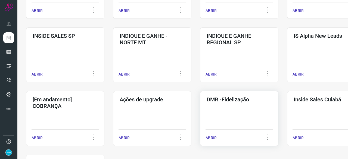
click at [213, 139] on p "ABRIR" at bounding box center [210, 138] width 11 height 6
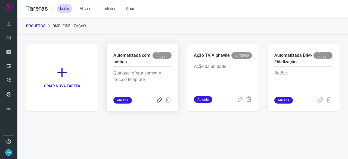
click at [159, 101] on icon at bounding box center [159, 100] width 7 height 7
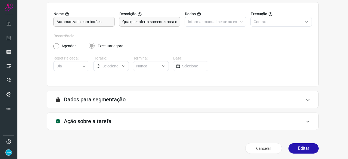
scroll to position [53, 0]
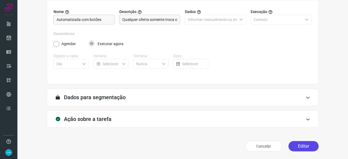
click at [307, 145] on button "Editar" at bounding box center [303, 146] width 30 height 10
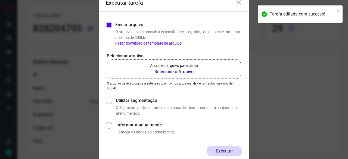
click at [163, 73] on b "Selecione o Arquivo" at bounding box center [174, 71] width 48 height 7
click at [0, 0] on input "Arraste o arquivo para cá ou Selecione o Arquivo" at bounding box center [0, 0] width 0 height 0
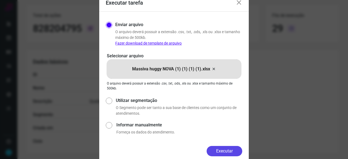
click at [217, 150] on button "Executar" at bounding box center [224, 151] width 36 height 10
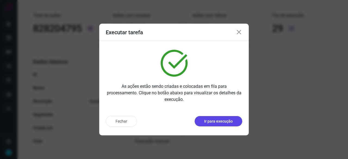
click at [214, 121] on p "Ir para execução" at bounding box center [218, 121] width 29 height 6
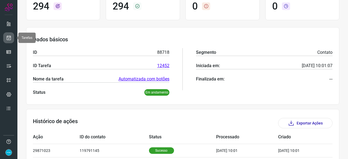
click at [9, 38] on icon at bounding box center [9, 37] width 6 height 5
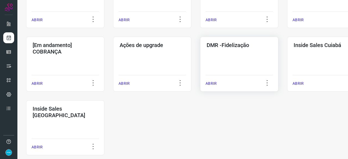
click at [212, 85] on p "ABRIR" at bounding box center [210, 84] width 11 height 6
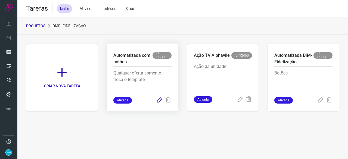
click at [160, 99] on icon at bounding box center [159, 100] width 7 height 7
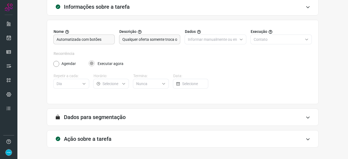
scroll to position [53, 0]
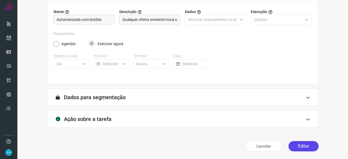
click at [306, 146] on button "Editar" at bounding box center [303, 146] width 30 height 10
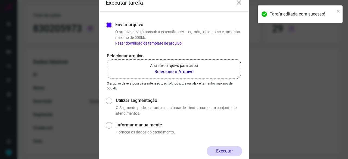
click at [184, 72] on b "Selecione o Arquivo" at bounding box center [174, 71] width 48 height 7
click at [0, 0] on input "Arraste o arquivo para cá ou Selecione o Arquivo" at bounding box center [0, 0] width 0 height 0
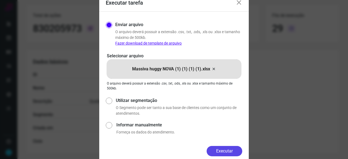
click at [225, 149] on button "Executar" at bounding box center [224, 151] width 36 height 10
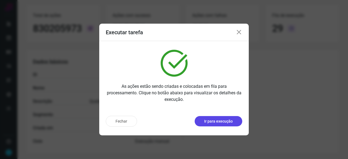
click at [226, 120] on p "Ir para execução" at bounding box center [218, 121] width 29 height 6
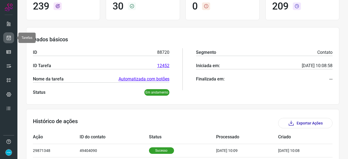
click at [8, 36] on icon at bounding box center [9, 37] width 6 height 5
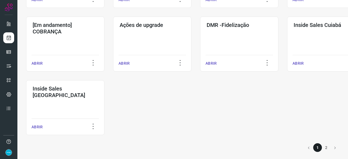
scroll to position [284, 0]
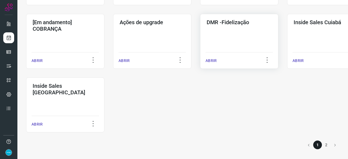
click at [212, 61] on p "ABRIR" at bounding box center [210, 61] width 11 height 6
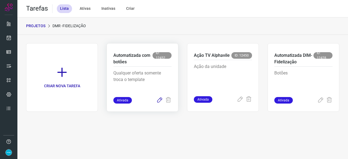
click at [159, 100] on icon at bounding box center [159, 100] width 7 height 7
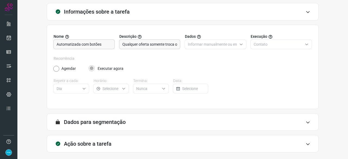
scroll to position [53, 0]
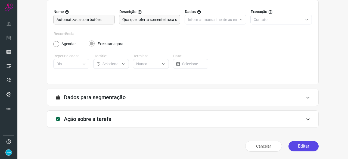
click at [295, 149] on button "Editar" at bounding box center [303, 146] width 30 height 10
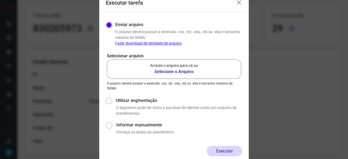
click at [172, 72] on b "Selecione o Arquivo" at bounding box center [174, 71] width 48 height 7
click at [0, 0] on input "Arraste o arquivo para cá ou Selecione o Arquivo" at bounding box center [0, 0] width 0 height 0
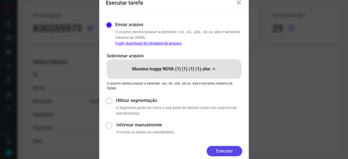
click at [219, 150] on button "Executar" at bounding box center [224, 151] width 36 height 10
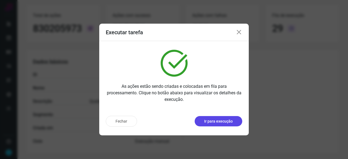
click at [207, 121] on p "Ir para execução" at bounding box center [218, 121] width 29 height 6
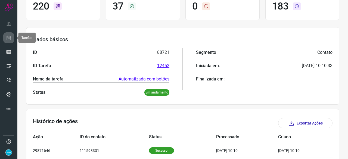
click at [12, 37] on link at bounding box center [8, 37] width 11 height 11
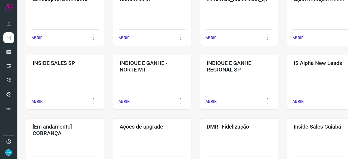
scroll to position [261, 0]
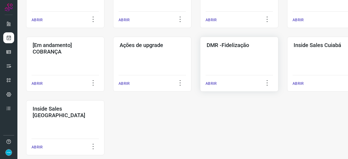
click at [213, 84] on p "ABRIR" at bounding box center [210, 84] width 11 height 6
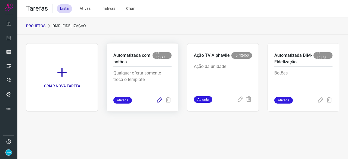
click at [157, 100] on icon at bounding box center [159, 100] width 7 height 7
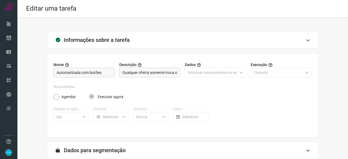
scroll to position [53, 0]
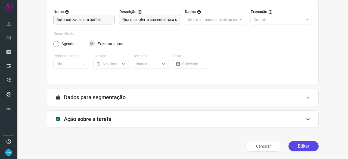
click at [300, 145] on button "Editar" at bounding box center [303, 146] width 30 height 10
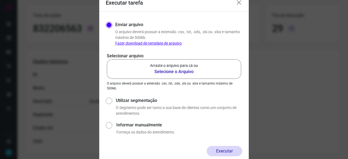
click at [168, 71] on b "Selecione o Arquivo" at bounding box center [174, 71] width 48 height 7
click at [0, 0] on input "Arraste o arquivo para cá ou Selecione o Arquivo" at bounding box center [0, 0] width 0 height 0
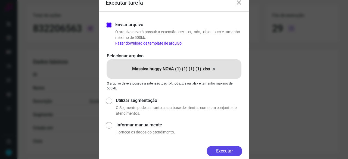
click at [215, 148] on button "Executar" at bounding box center [224, 151] width 36 height 10
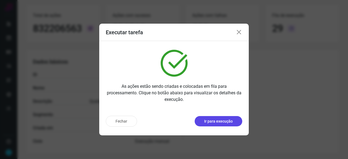
click at [217, 118] on button "Ir para execução" at bounding box center [218, 121] width 48 height 10
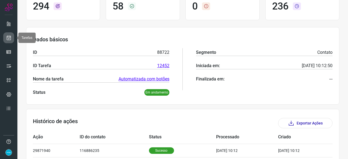
click at [11, 36] on icon at bounding box center [9, 37] width 6 height 5
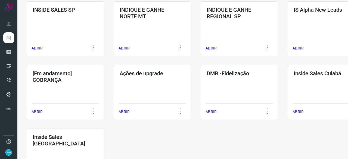
scroll to position [234, 0]
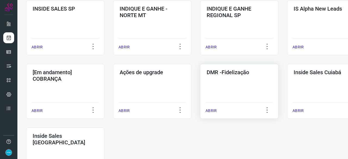
click at [211, 111] on p "ABRIR" at bounding box center [210, 111] width 11 height 6
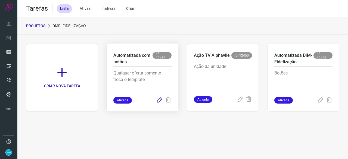
click at [160, 99] on icon at bounding box center [159, 100] width 7 height 7
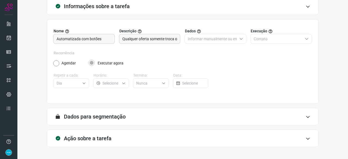
scroll to position [53, 0]
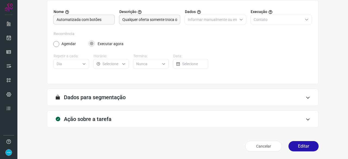
drag, startPoint x: 296, startPoint y: 146, endPoint x: 270, endPoint y: 140, distance: 26.9
click at [296, 146] on button "Editar" at bounding box center [303, 146] width 30 height 10
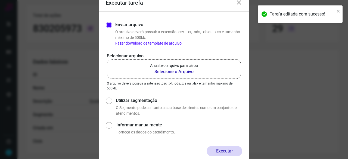
click at [172, 71] on b "Selecione o Arquivo" at bounding box center [174, 71] width 48 height 7
click at [0, 0] on input "Arraste o arquivo para cá ou Selecione o Arquivo" at bounding box center [0, 0] width 0 height 0
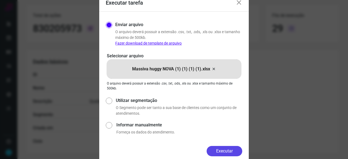
click at [233, 151] on button "Executar" at bounding box center [224, 151] width 36 height 10
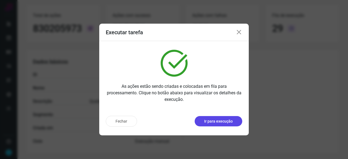
click at [218, 123] on p "Ir para execução" at bounding box center [218, 121] width 29 height 6
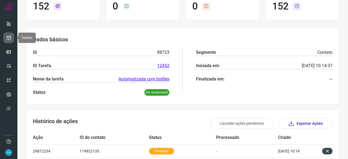
click at [10, 37] on icon at bounding box center [9, 37] width 6 height 5
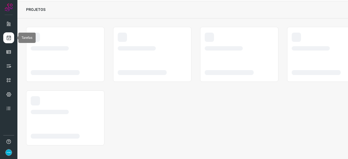
scroll to position [16, 0]
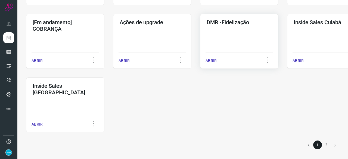
click at [213, 59] on p "ABRIR" at bounding box center [210, 61] width 11 height 6
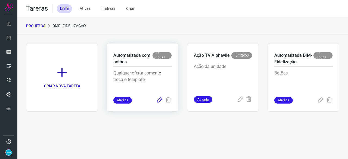
click at [159, 100] on icon at bounding box center [159, 100] width 7 height 7
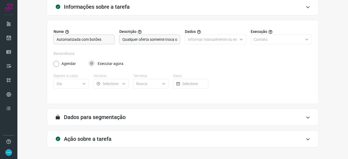
scroll to position [53, 0]
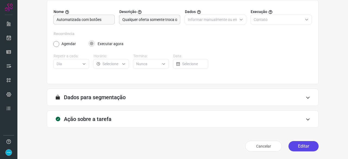
click at [297, 143] on button "Editar" at bounding box center [303, 146] width 30 height 10
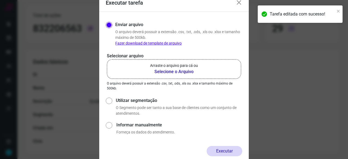
click at [163, 72] on b "Selecione o Arquivo" at bounding box center [174, 71] width 48 height 7
click at [0, 0] on input "Arraste o arquivo para cá ou Selecione o Arquivo" at bounding box center [0, 0] width 0 height 0
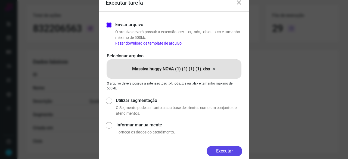
click at [224, 150] on button "Executar" at bounding box center [224, 151] width 36 height 10
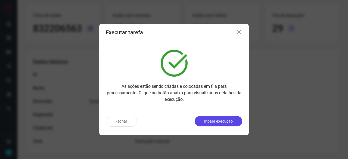
click at [230, 121] on p "Ir para execução" at bounding box center [218, 121] width 29 height 6
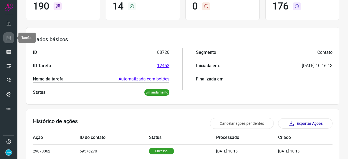
click at [10, 38] on icon at bounding box center [9, 37] width 6 height 5
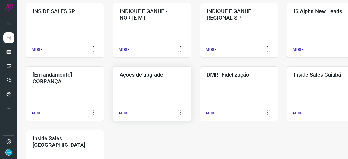
scroll to position [234, 0]
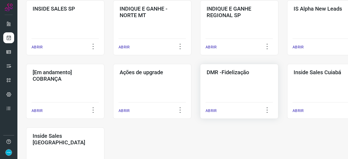
click at [216, 111] on p "ABRIR" at bounding box center [210, 111] width 11 height 6
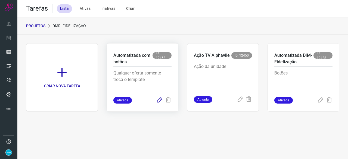
click at [158, 100] on icon at bounding box center [159, 100] width 7 height 7
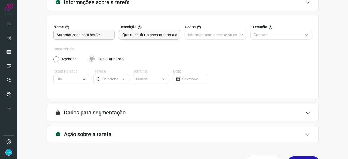
scroll to position [53, 0]
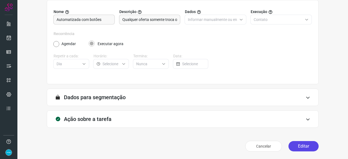
click at [293, 147] on button "Editar" at bounding box center [303, 146] width 30 height 10
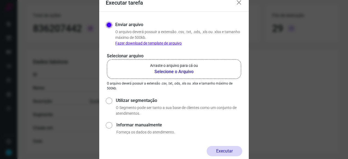
click at [178, 71] on b "Selecione o Arquivo" at bounding box center [174, 71] width 48 height 7
click at [0, 0] on input "Arraste o arquivo para cá ou Selecione o Arquivo" at bounding box center [0, 0] width 0 height 0
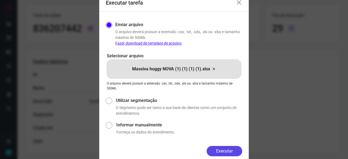
click at [218, 150] on button "Executar" at bounding box center [224, 151] width 36 height 10
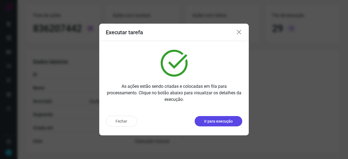
click at [221, 121] on p "Ir para execução" at bounding box center [218, 121] width 29 height 6
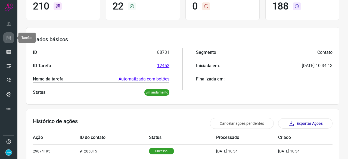
click at [11, 37] on icon at bounding box center [9, 37] width 6 height 5
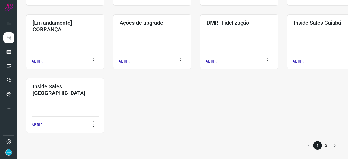
scroll to position [284, 0]
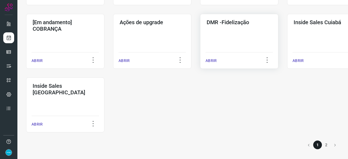
click at [211, 60] on p "ABRIR" at bounding box center [210, 61] width 11 height 6
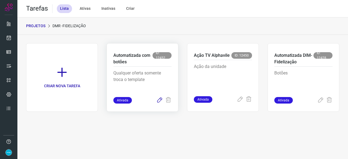
click at [159, 100] on icon at bounding box center [159, 100] width 7 height 7
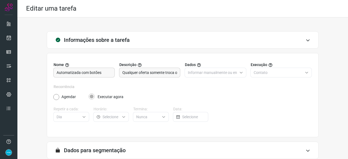
scroll to position [53, 0]
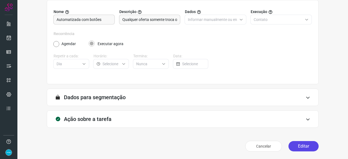
click at [299, 146] on button "Editar" at bounding box center [303, 146] width 30 height 10
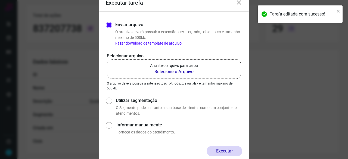
click at [158, 71] on b "Selecione o Arquivo" at bounding box center [174, 71] width 48 height 7
click at [0, 0] on input "Arraste o arquivo para cá ou Selecione o Arquivo" at bounding box center [0, 0] width 0 height 0
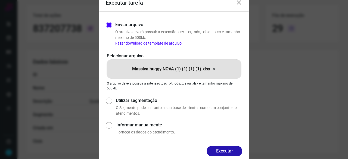
click at [230, 152] on button "Executar" at bounding box center [224, 151] width 36 height 10
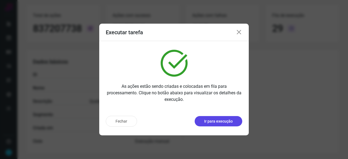
click at [221, 121] on p "Ir para execução" at bounding box center [218, 121] width 29 height 6
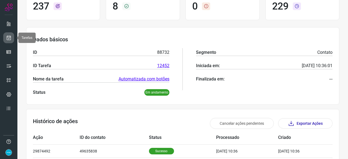
click at [10, 36] on icon at bounding box center [9, 37] width 6 height 5
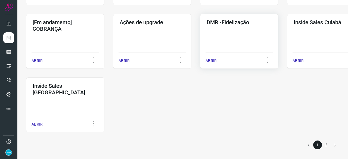
click at [214, 59] on p "ABRIR" at bounding box center [210, 61] width 11 height 6
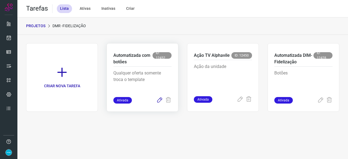
click at [158, 100] on icon at bounding box center [159, 100] width 7 height 7
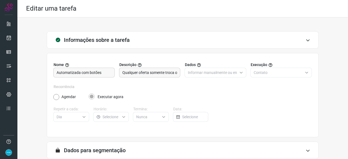
scroll to position [53, 0]
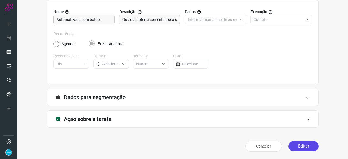
click at [299, 144] on button "Editar" at bounding box center [303, 146] width 30 height 10
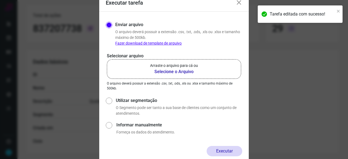
click at [161, 71] on b "Selecione o Arquivo" at bounding box center [174, 71] width 48 height 7
click at [0, 0] on input "Arraste o arquivo para cá ou Selecione o Arquivo" at bounding box center [0, 0] width 0 height 0
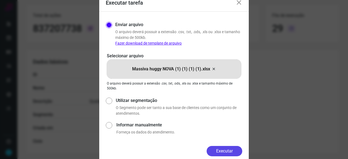
click at [234, 150] on button "Executar" at bounding box center [224, 151] width 36 height 10
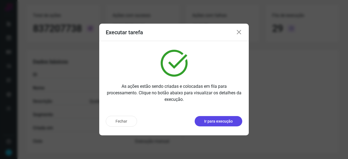
click at [222, 123] on p "Ir para execução" at bounding box center [218, 121] width 29 height 6
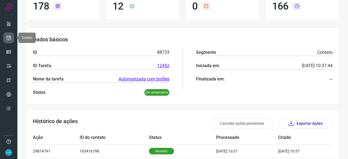
click at [8, 37] on icon at bounding box center [9, 37] width 6 height 5
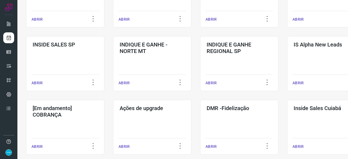
scroll to position [206, 0]
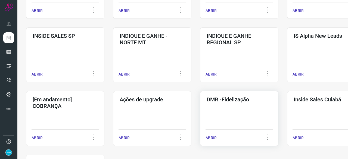
click at [209, 138] on p "ABRIR" at bounding box center [210, 138] width 11 height 6
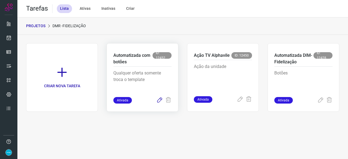
click at [160, 99] on icon at bounding box center [159, 100] width 7 height 7
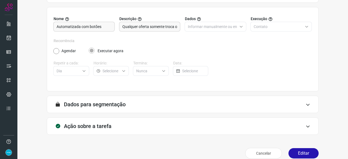
scroll to position [53, 0]
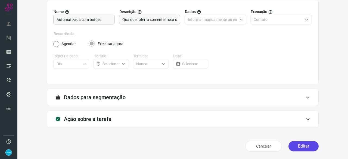
click at [300, 144] on button "Editar" at bounding box center [303, 146] width 30 height 10
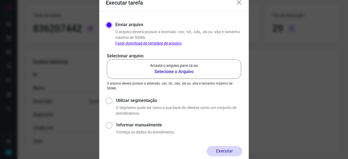
click at [174, 72] on b "Selecione o Arquivo" at bounding box center [174, 71] width 48 height 7
click at [0, 0] on input "Arraste o arquivo para cá ou Selecione o Arquivo" at bounding box center [0, 0] width 0 height 0
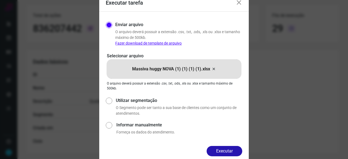
drag, startPoint x: 217, startPoint y: 149, endPoint x: 213, endPoint y: 148, distance: 3.9
click at [216, 149] on button "Executar" at bounding box center [224, 151] width 36 height 10
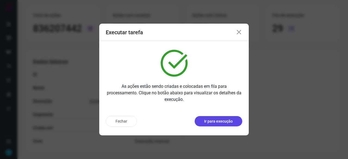
click at [221, 123] on p "Ir para execução" at bounding box center [218, 121] width 29 height 6
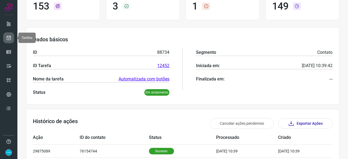
click at [11, 37] on icon at bounding box center [9, 37] width 6 height 5
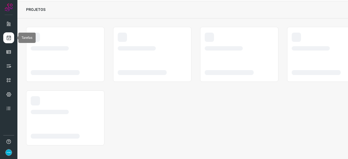
scroll to position [16, 0]
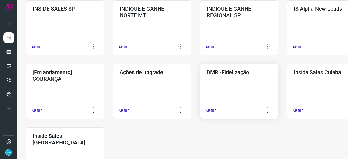
click at [210, 109] on p "ABRIR" at bounding box center [210, 111] width 11 height 6
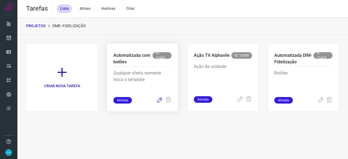
click at [160, 97] on icon at bounding box center [159, 100] width 7 height 7
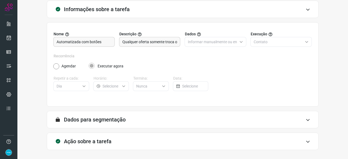
scroll to position [53, 0]
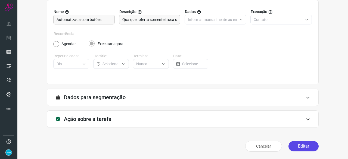
click at [302, 146] on button "Editar" at bounding box center [303, 146] width 30 height 10
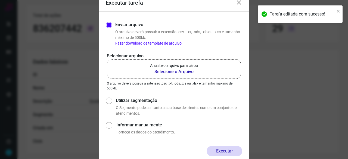
click at [162, 71] on b "Selecione o Arquivo" at bounding box center [174, 71] width 48 height 7
click at [0, 0] on input "Arraste o arquivo para cá ou Selecione o Arquivo" at bounding box center [0, 0] width 0 height 0
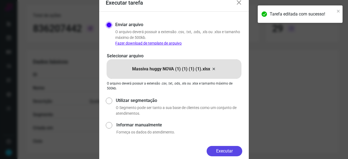
click at [231, 150] on button "Executar" at bounding box center [224, 151] width 36 height 10
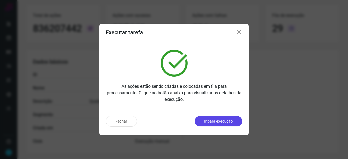
click at [217, 122] on p "Ir para execução" at bounding box center [218, 121] width 29 height 6
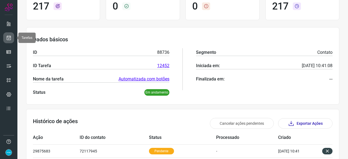
click at [10, 38] on icon at bounding box center [9, 37] width 6 height 5
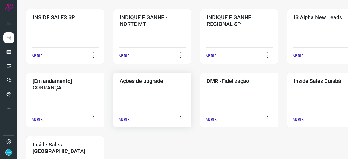
scroll to position [261, 0]
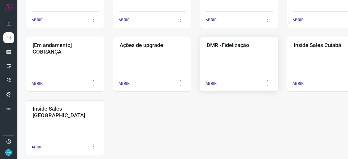
click at [210, 82] on p "ABRIR" at bounding box center [210, 84] width 11 height 6
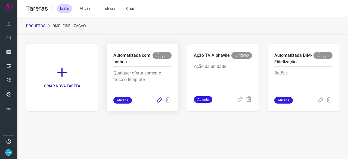
click at [159, 100] on icon at bounding box center [159, 100] width 7 height 7
